Goal: Information Seeking & Learning: Learn about a topic

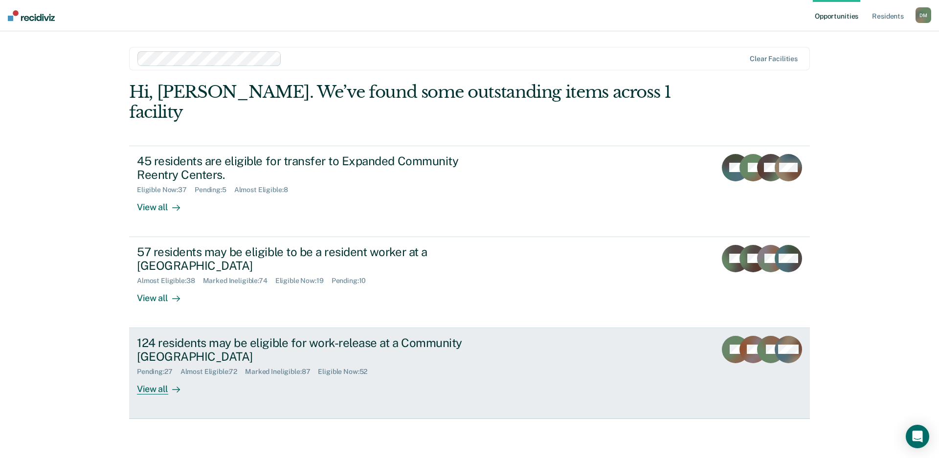
click at [467, 343] on div "124 residents may be eligible for work-release at a Community [GEOGRAPHIC_DATA]" at bounding box center [308, 350] width 343 height 28
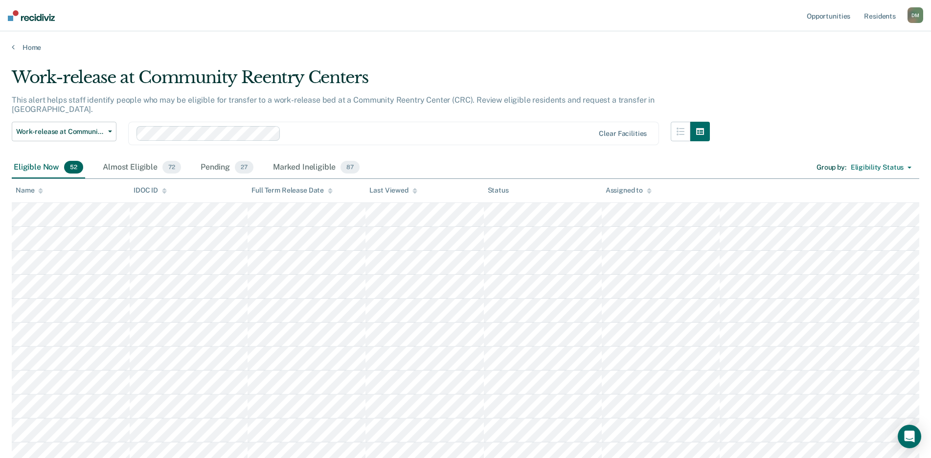
click at [412, 192] on icon at bounding box center [414, 191] width 5 height 6
click at [119, 160] on div "Almost Eligible 72" at bounding box center [142, 168] width 82 height 22
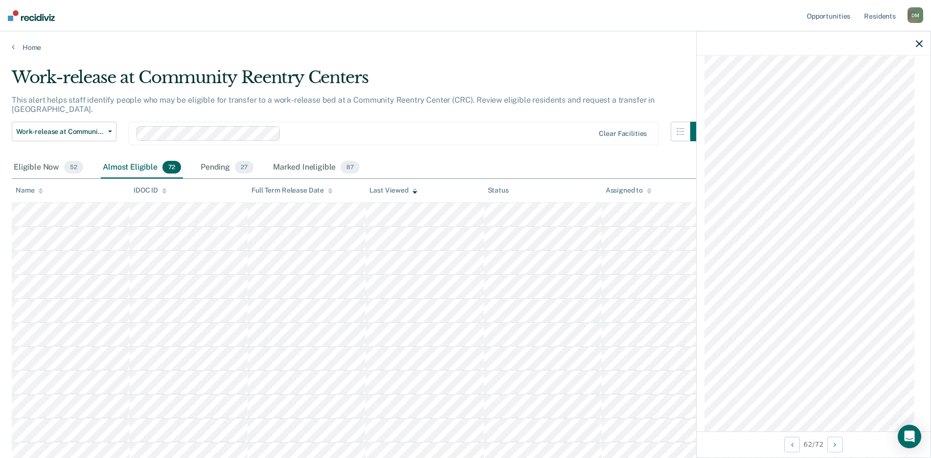
scroll to position [1686, 0]
click at [74, 128] on span "Work-release at Community Reentry Centers" at bounding box center [60, 132] width 88 height 8
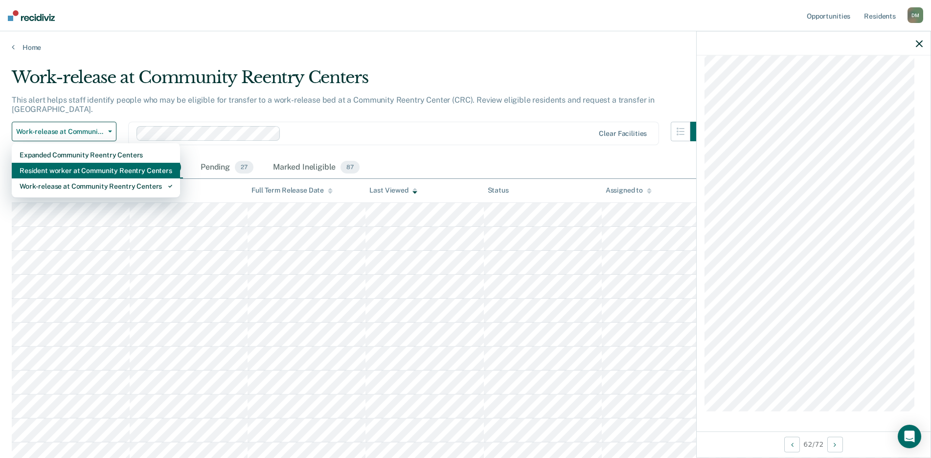
click at [66, 163] on div "Resident worker at Community Reentry Centers" at bounding box center [96, 171] width 153 height 16
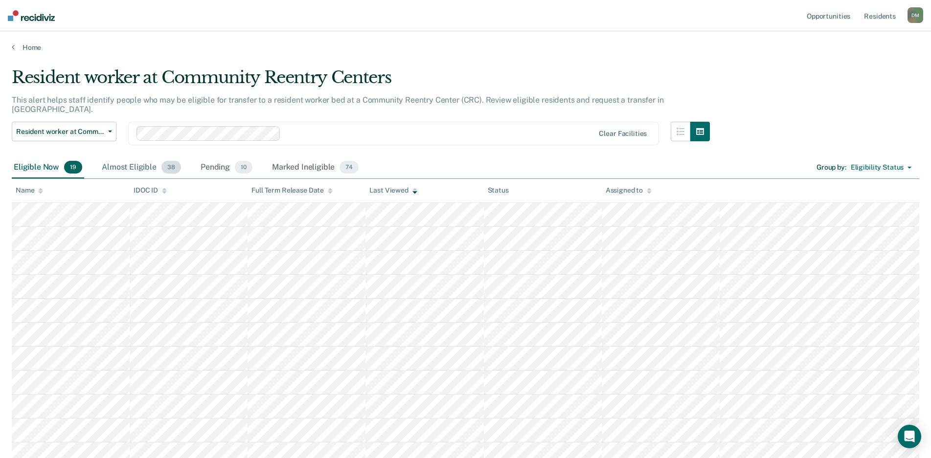
click at [129, 160] on div "Almost Eligible 38" at bounding box center [141, 168] width 83 height 22
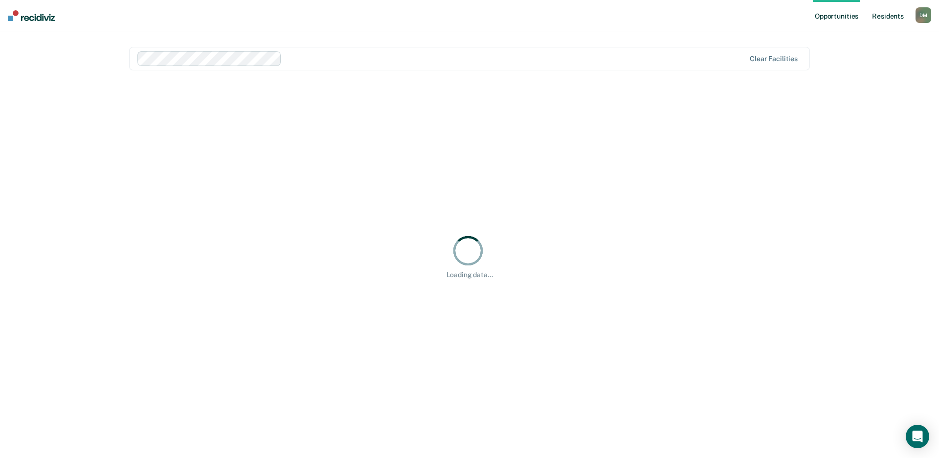
click at [896, 19] on link "Resident s" at bounding box center [888, 15] width 36 height 31
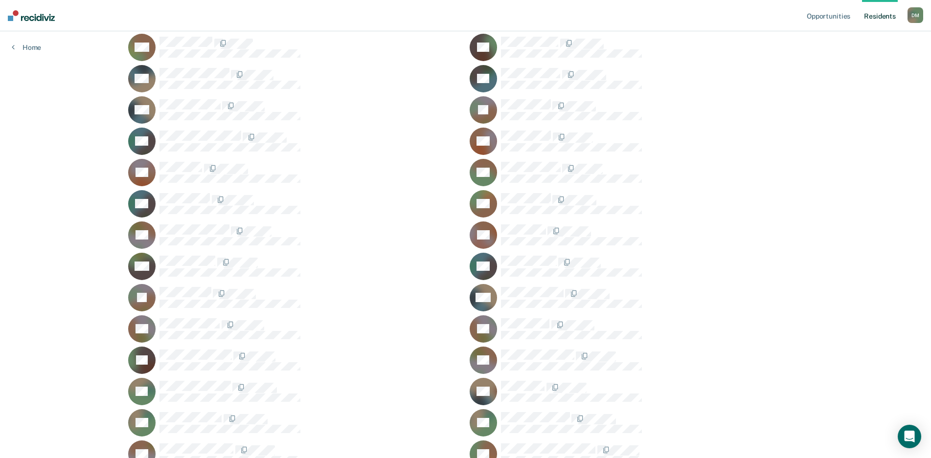
scroll to position [4353, 0]
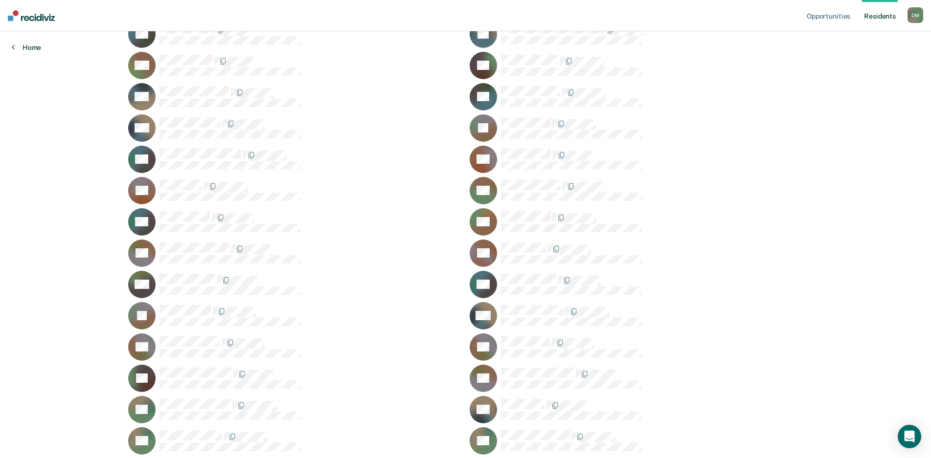
click at [32, 48] on link "Home" at bounding box center [26, 47] width 29 height 9
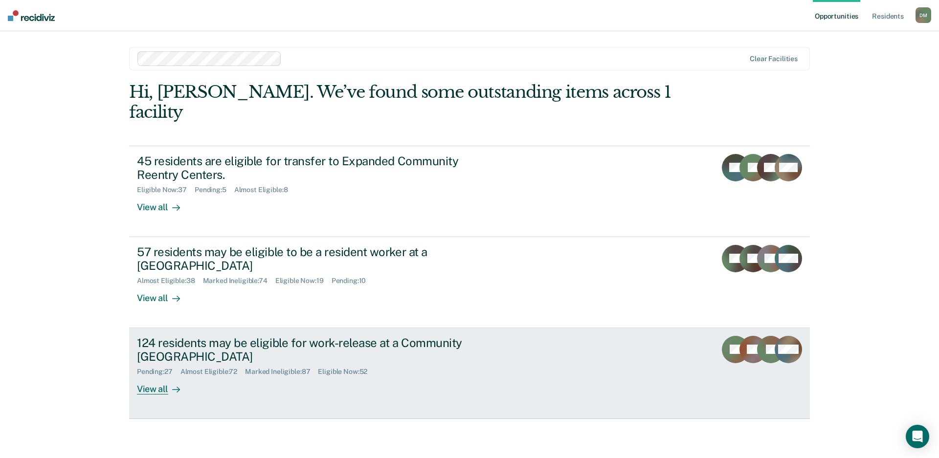
click at [408, 364] on div "Pending : 27 Almost Eligible : 72 Marked Ineligible : 87 Eligible Now : 52" at bounding box center [308, 370] width 343 height 12
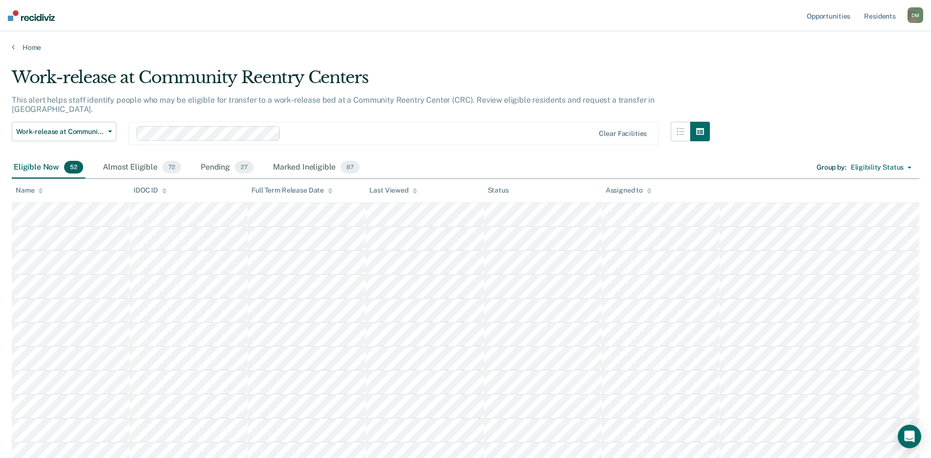
click at [146, 157] on div "Almost Eligible 72" at bounding box center [142, 168] width 82 height 22
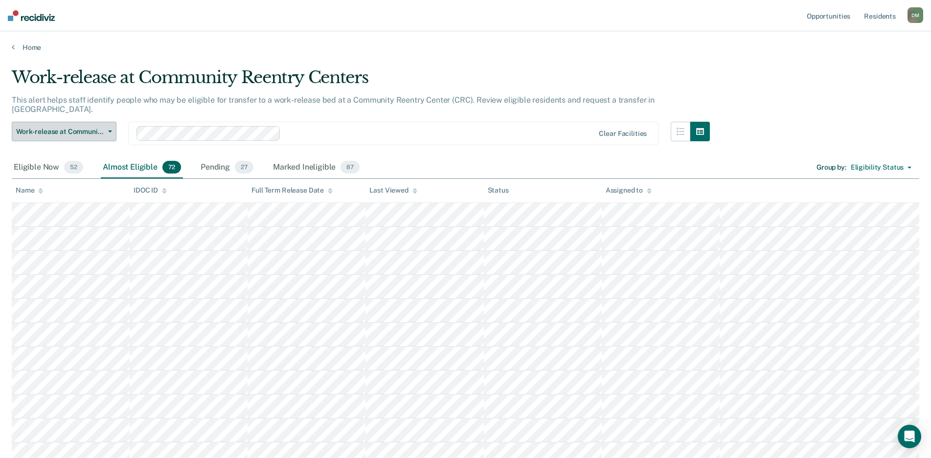
click at [99, 128] on span "Work-release at Community Reentry Centers" at bounding box center [60, 132] width 88 height 8
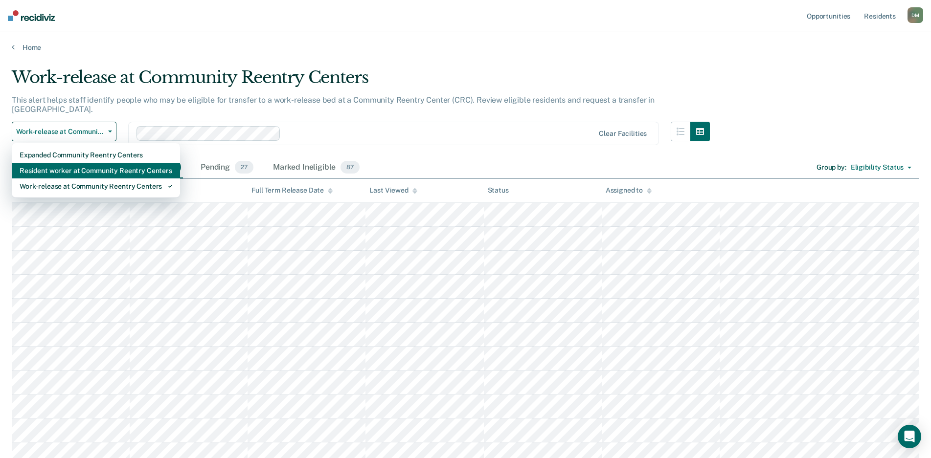
click at [87, 163] on div "Resident worker at Community Reentry Centers" at bounding box center [96, 171] width 153 height 16
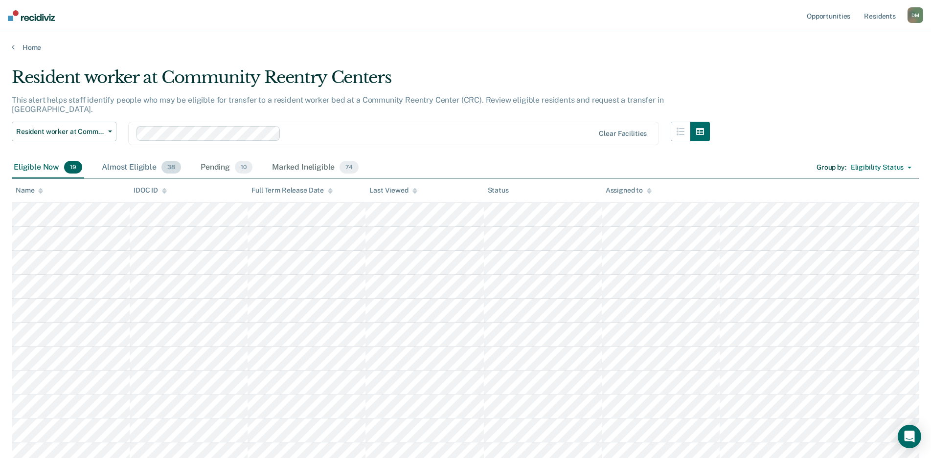
click at [133, 164] on div "Almost Eligible 38" at bounding box center [141, 168] width 83 height 22
click at [37, 157] on div "Eligible Now 19" at bounding box center [48, 168] width 72 height 22
